Goal: Task Accomplishment & Management: Complete application form

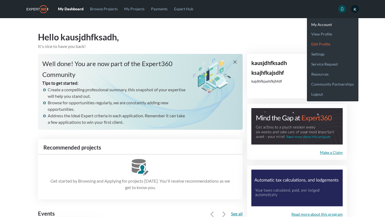
click at [328, 43] on link "Edit profile" at bounding box center [332, 42] width 51 height 10
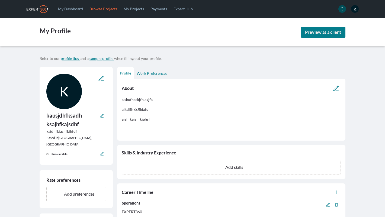
click at [90, 8] on link "Browse Projects" at bounding box center [103, 9] width 34 height 18
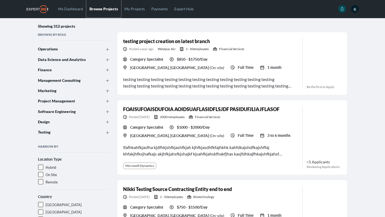
scroll to position [40, 0]
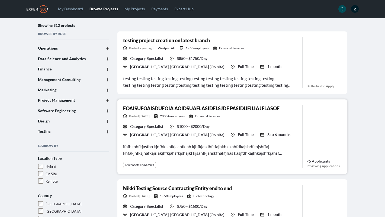
click at [285, 136] on div "Category Specialist $1000 - $2000/Day [GEOGRAPHIC_DATA], [GEOGRAPHIC_DATA] ( On…" at bounding box center [210, 131] width 175 height 14
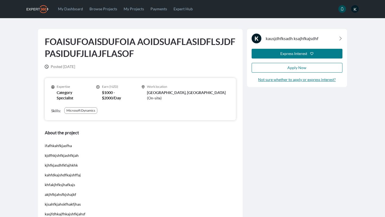
click at [248, 125] on div "K kausjdhfksadh ksajhfkajsdhf Express Interest Apply Now Not sure whether to ap…" at bounding box center [297, 179] width 104 height 301
